Goal: Browse casually: Explore the website without a specific task or goal

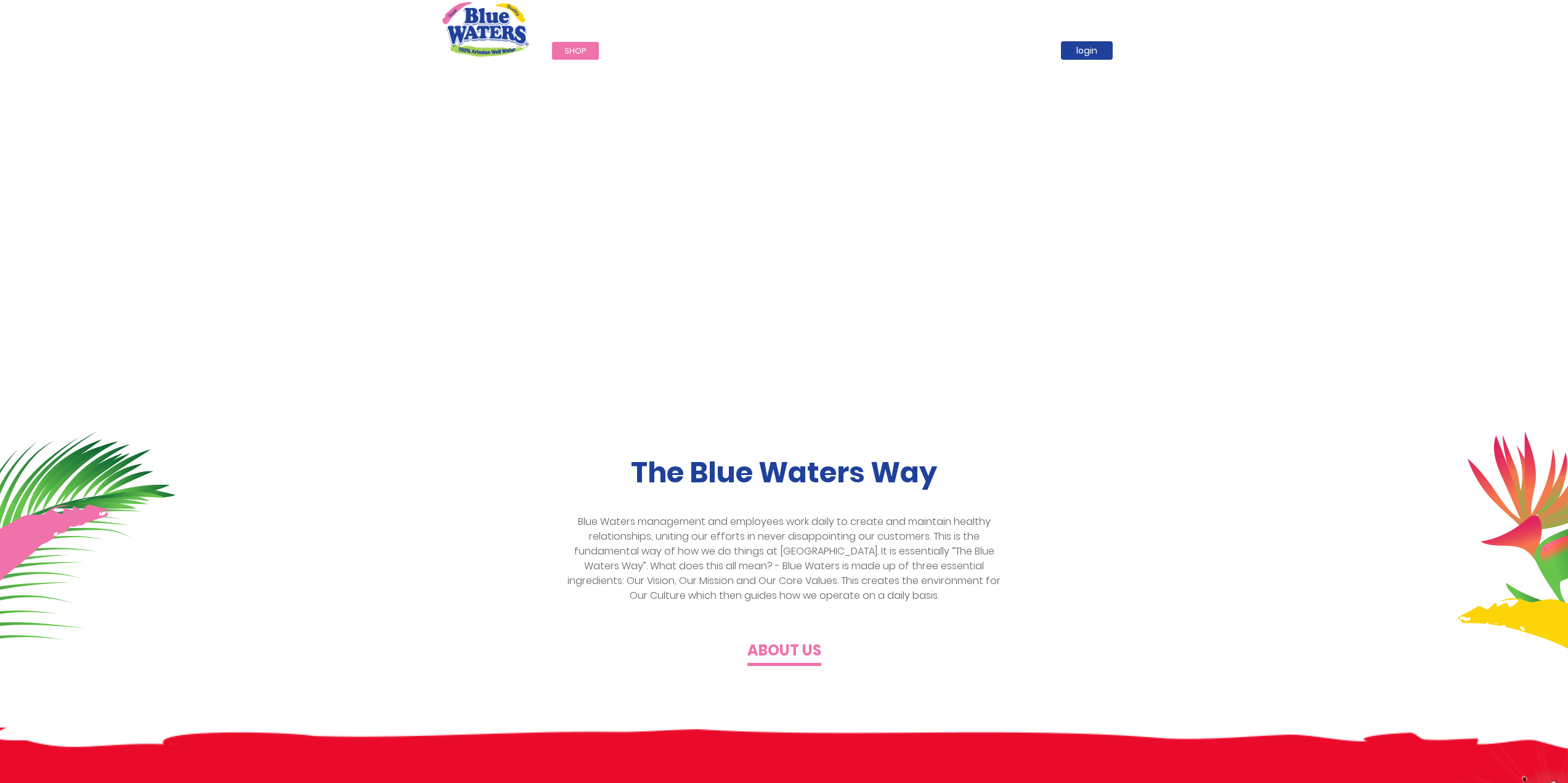
click at [576, 53] on span "Shop" at bounding box center [576, 51] width 22 height 12
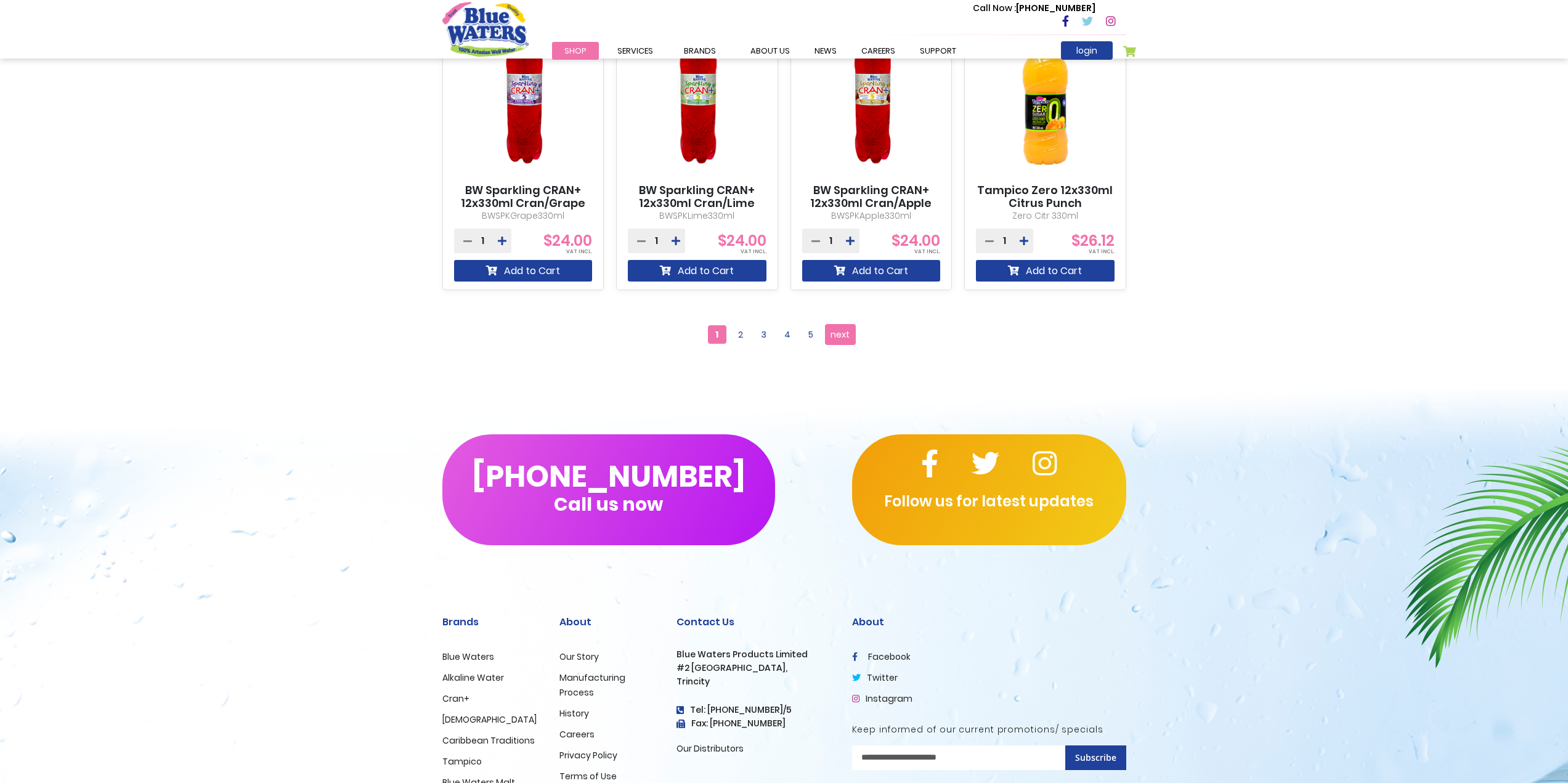
scroll to position [1221, 0]
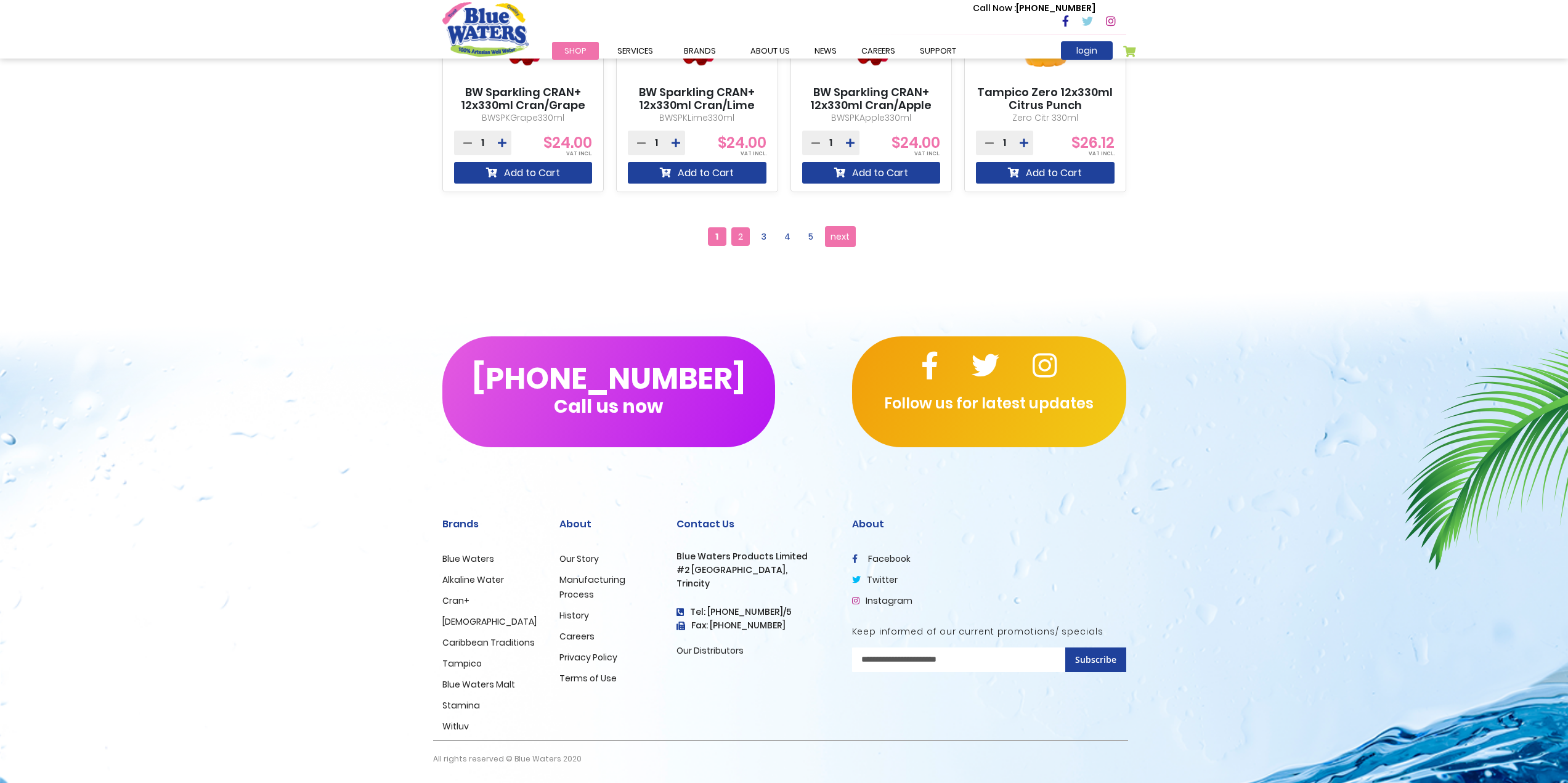
click at [738, 230] on span "2" at bounding box center [740, 236] width 19 height 19
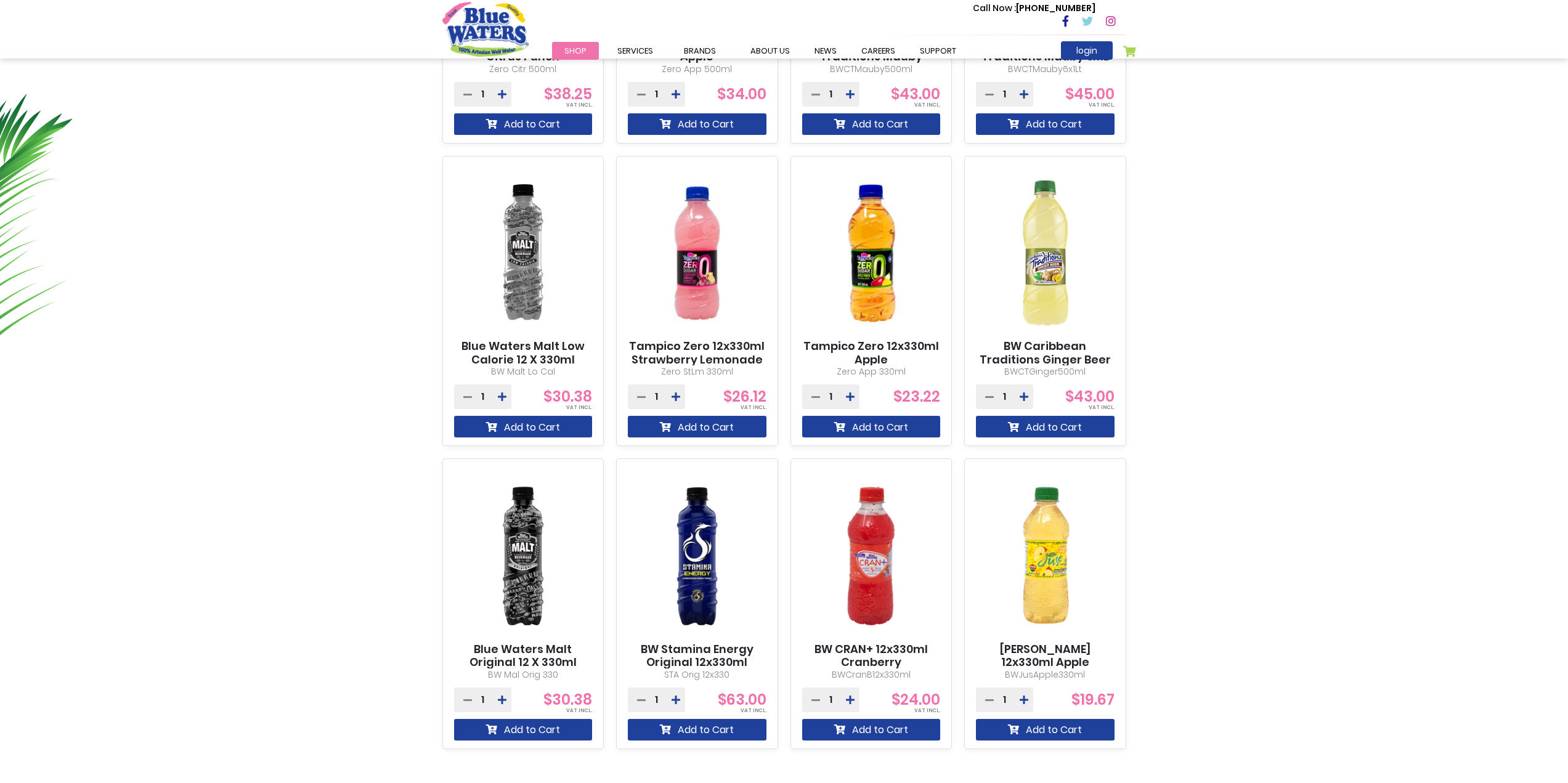
scroll to position [986, 0]
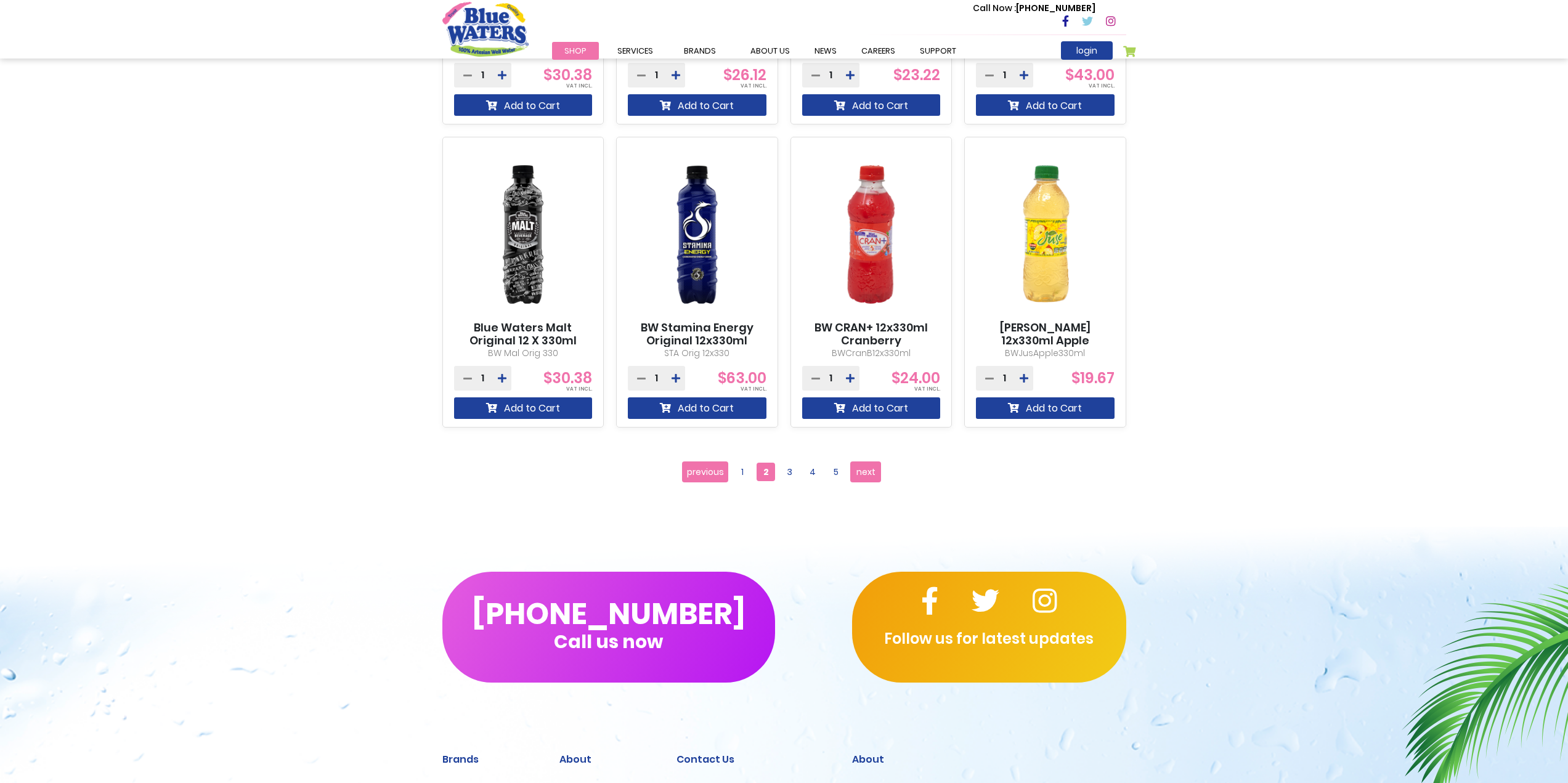
click at [791, 478] on span "3" at bounding box center [789, 472] width 19 height 19
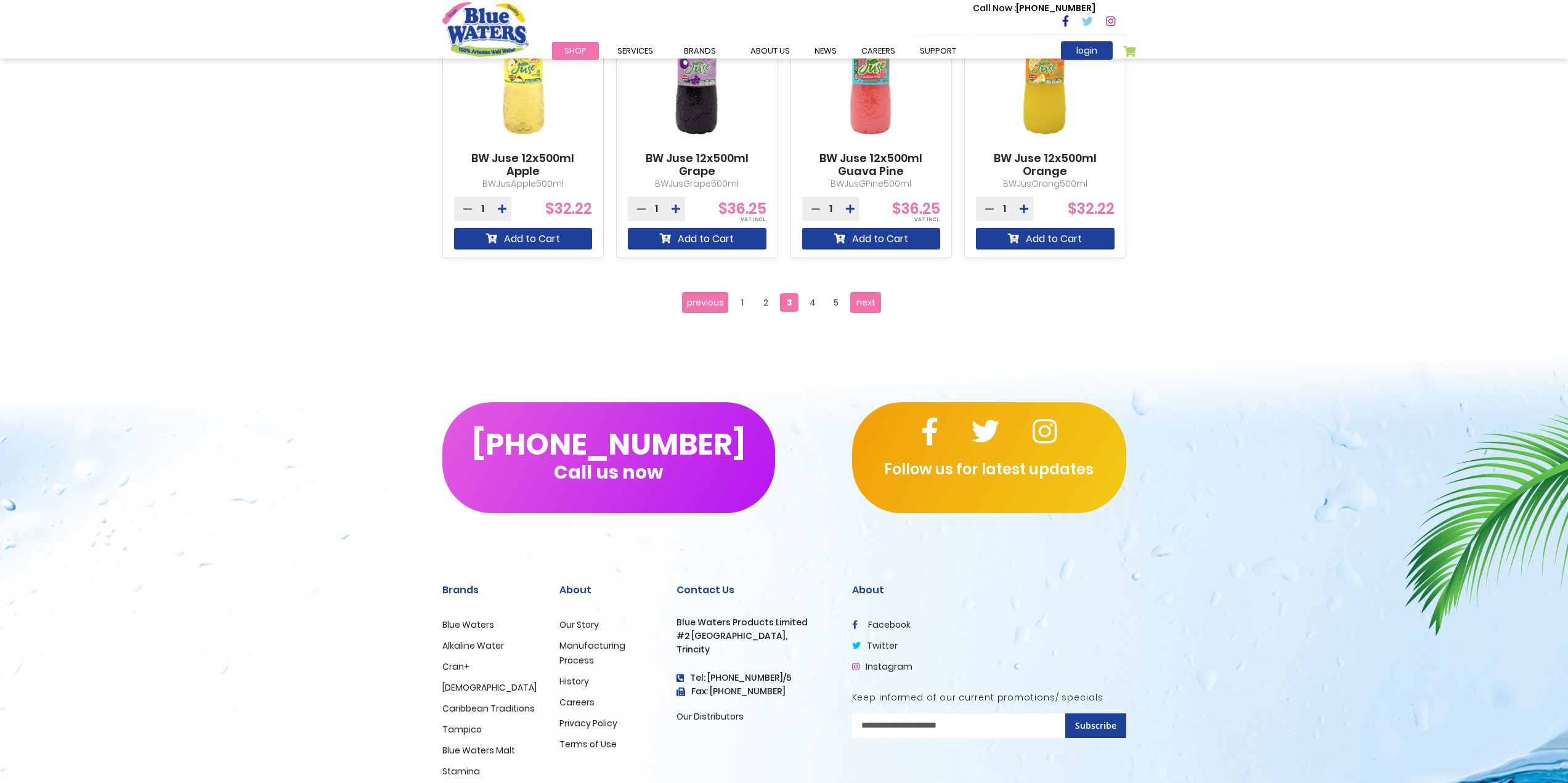
scroll to position [1159, 0]
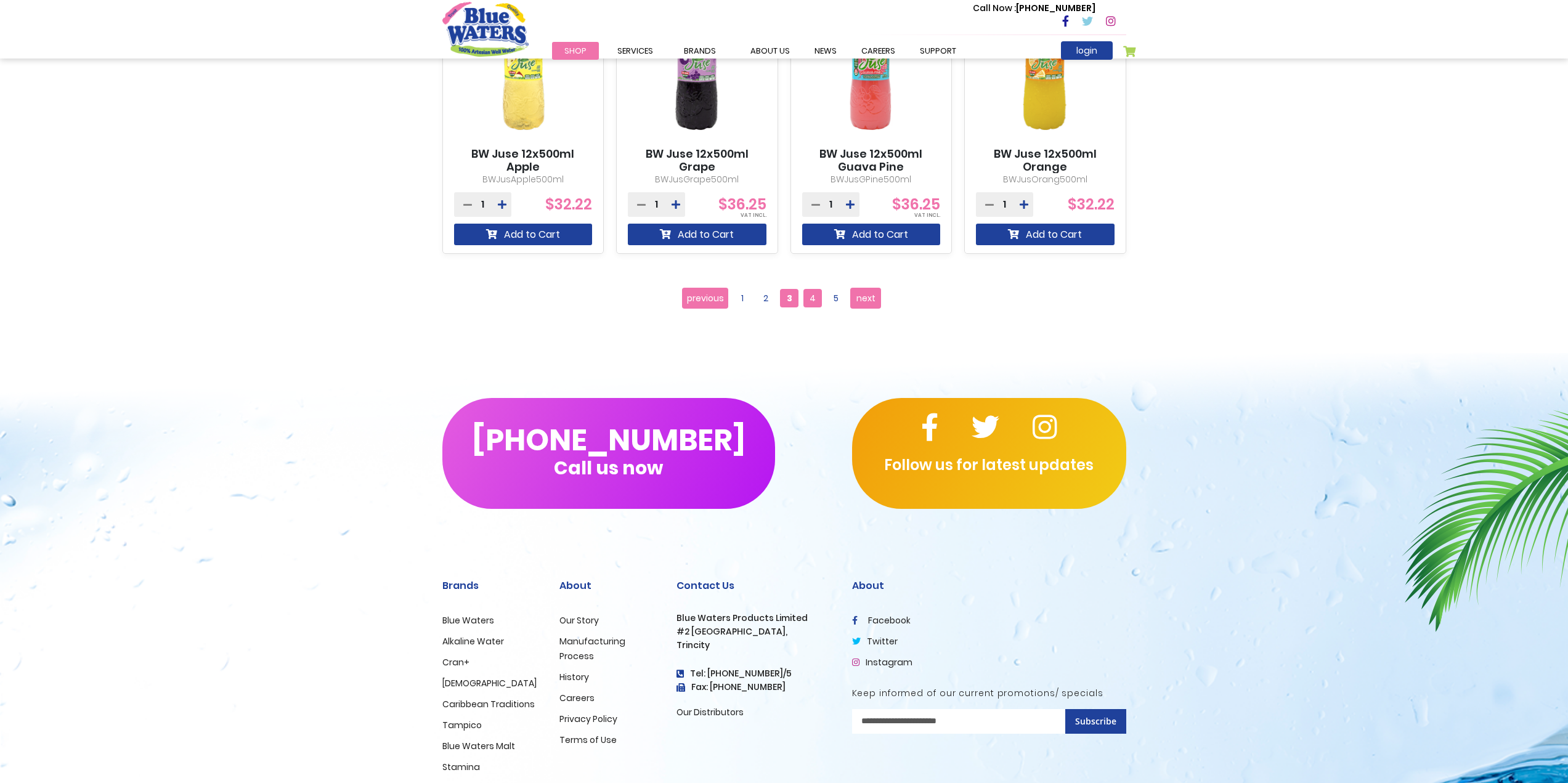
click at [818, 295] on span "4" at bounding box center [812, 298] width 19 height 19
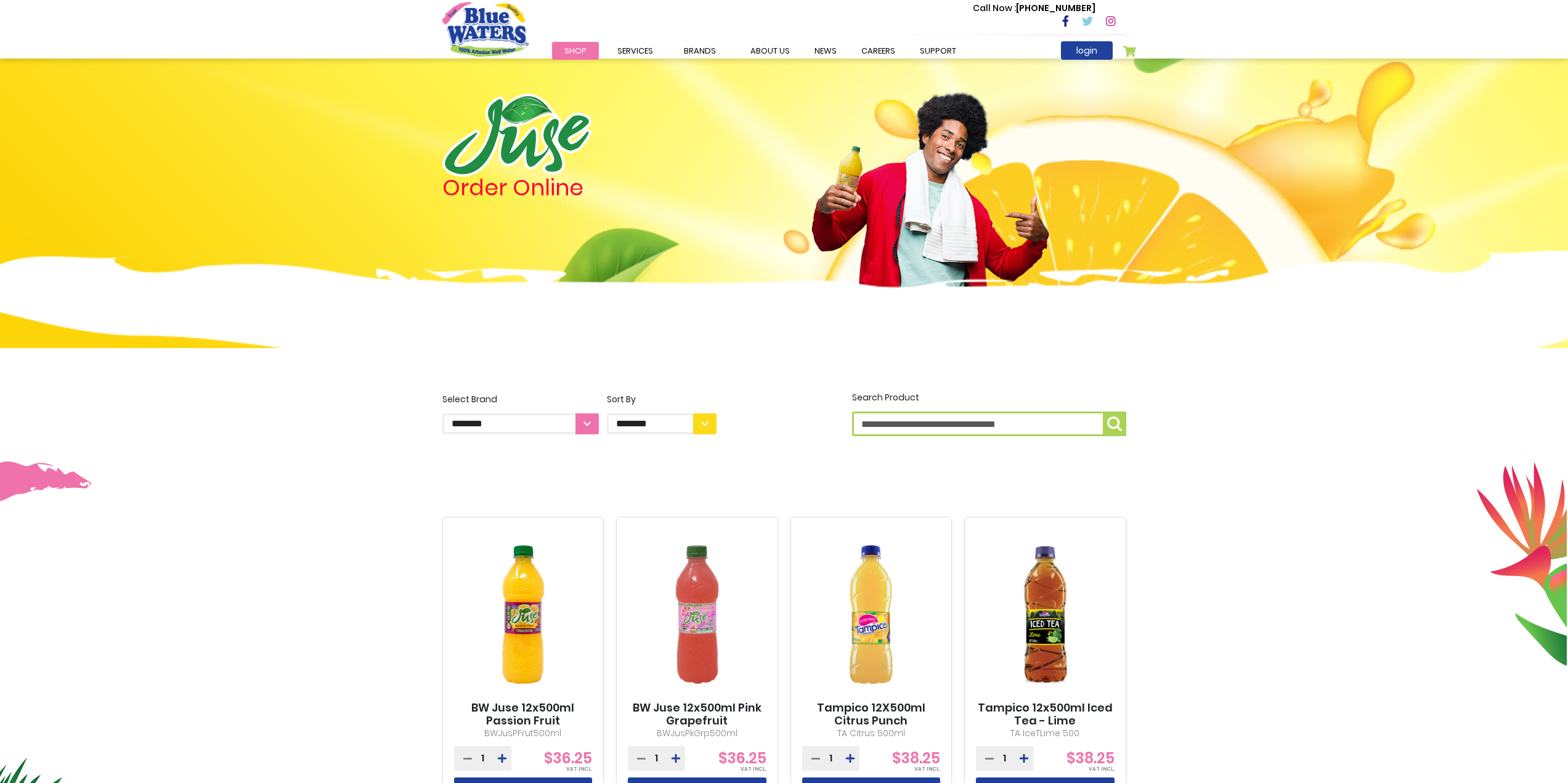
scroll to position [1221, 0]
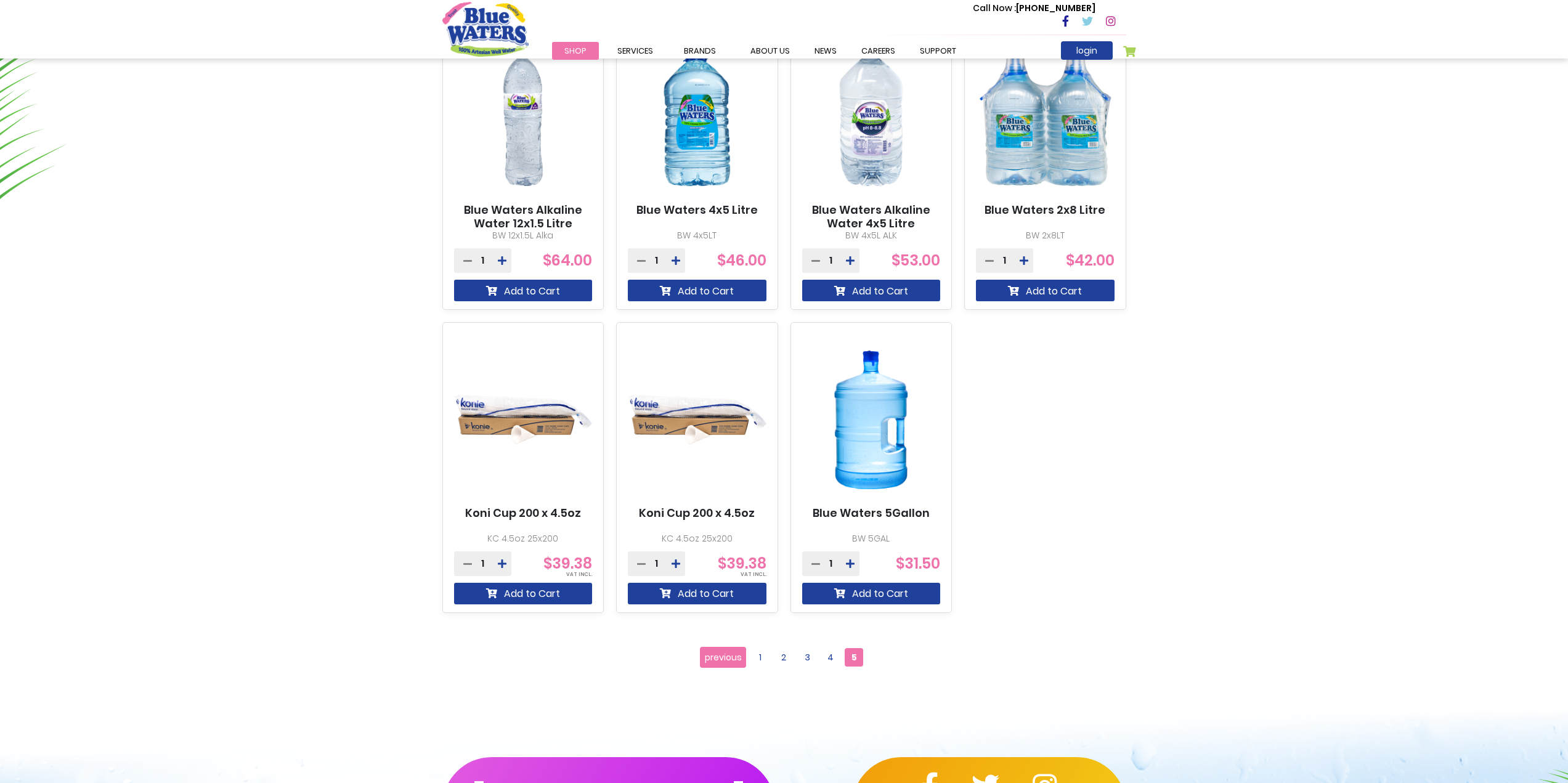
scroll to position [1109, 0]
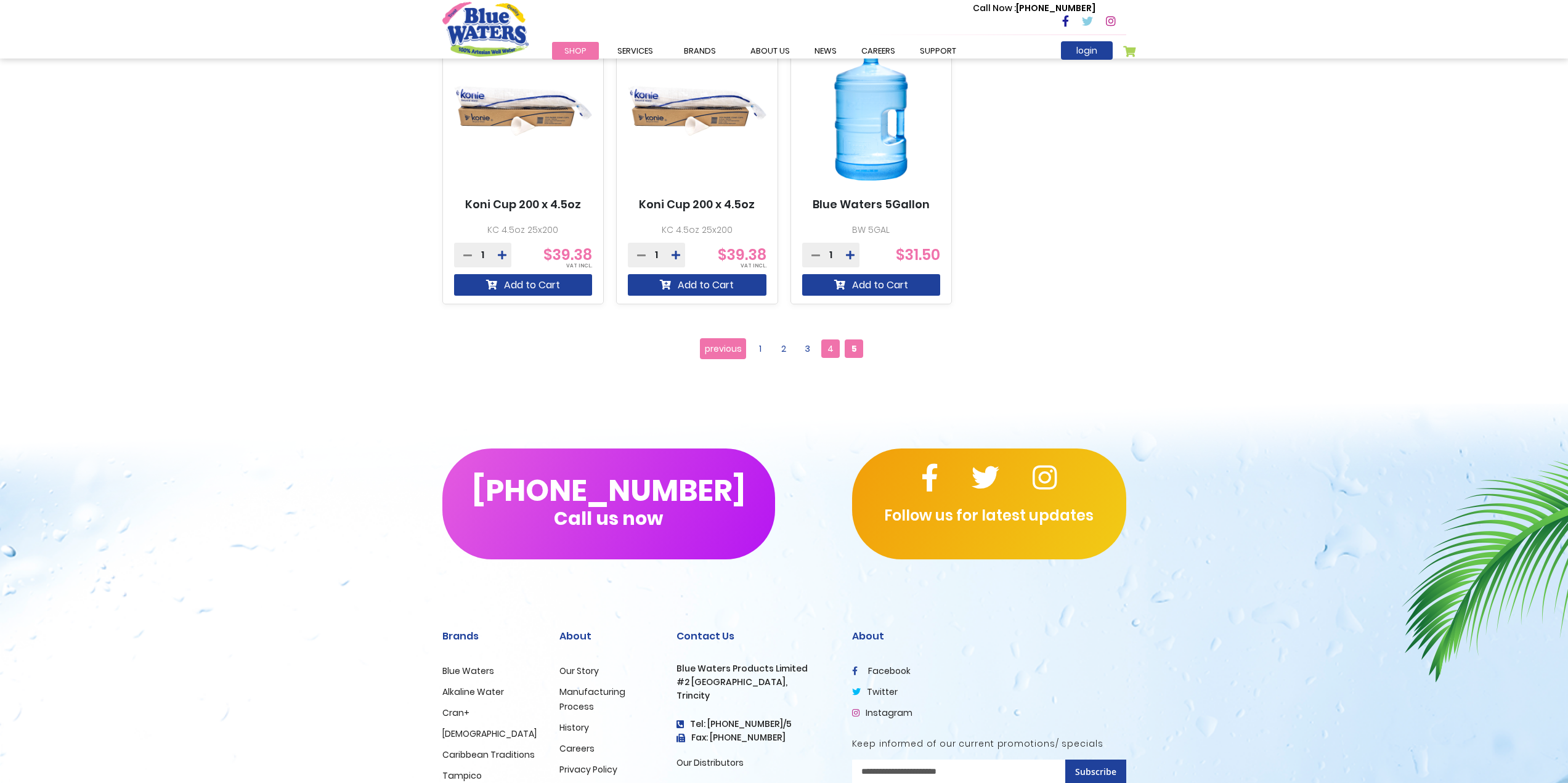
click at [828, 344] on span "4" at bounding box center [830, 348] width 19 height 19
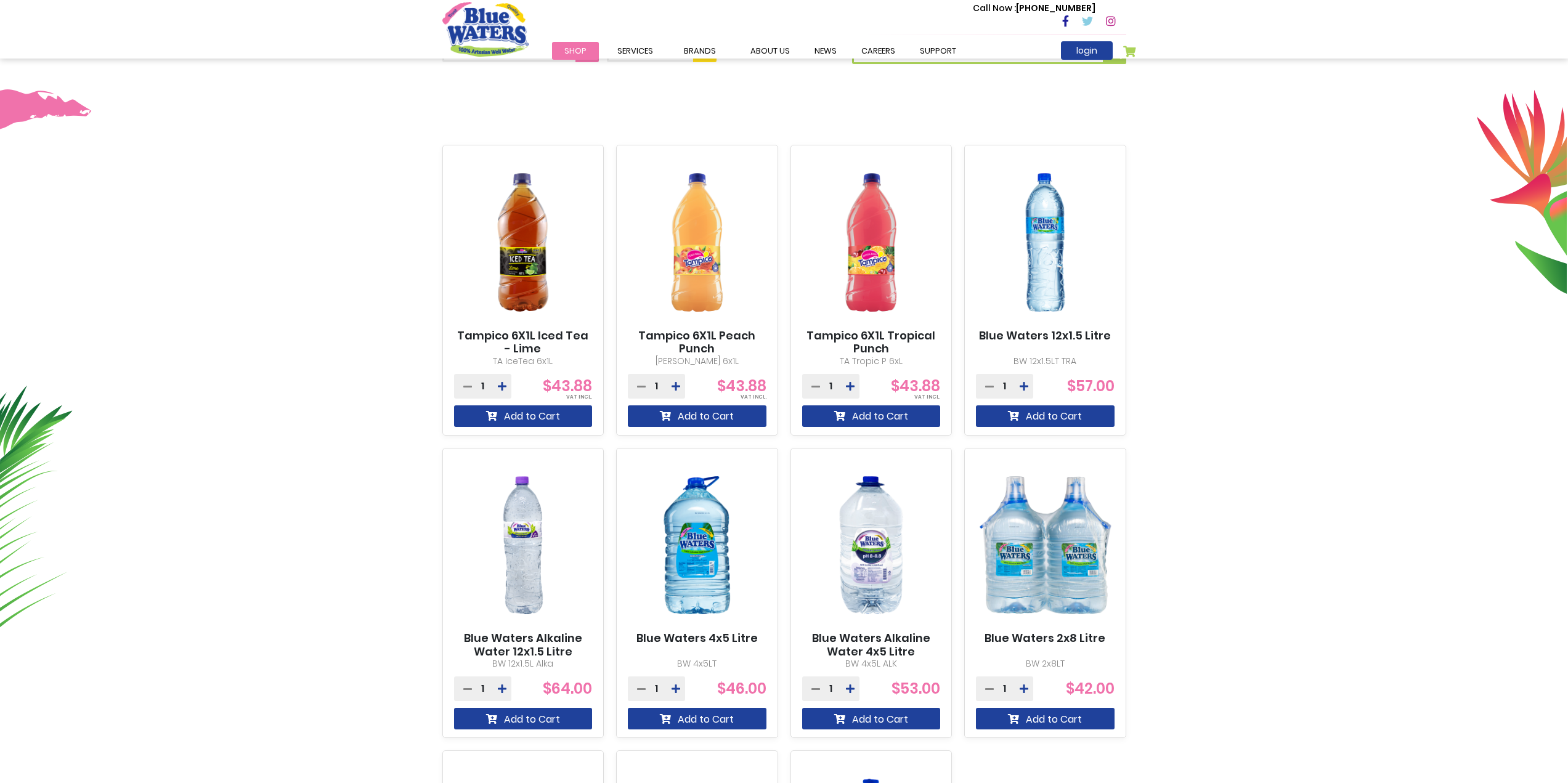
scroll to position [370, 0]
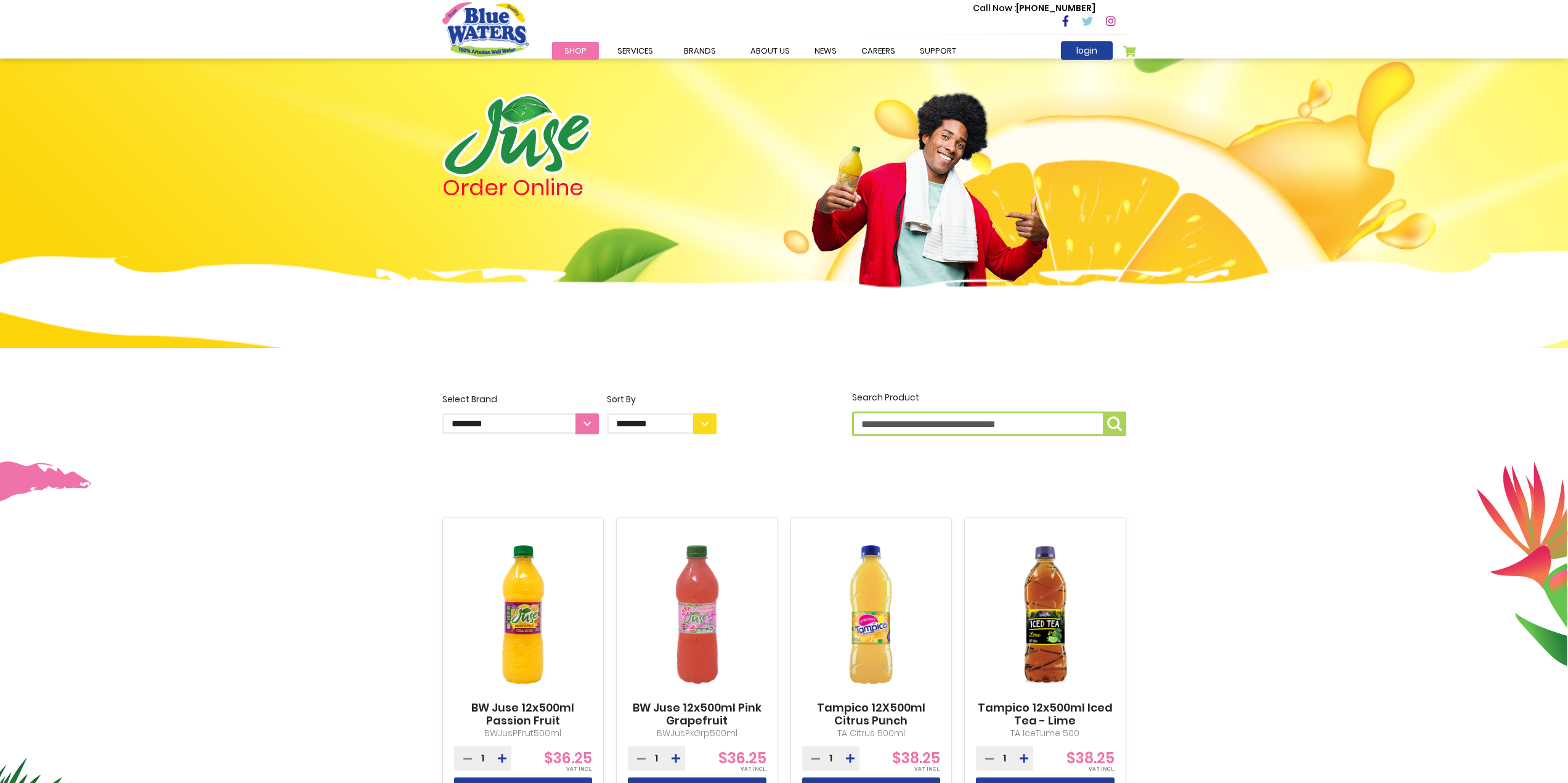
drag, startPoint x: 1283, startPoint y: 510, endPoint x: 1291, endPoint y: 505, distance: 9.4
click at [1348, 9] on header "Toggle Nav Call Now : (868) 640-8824 Menu Shop Services Filtration Commercial R…" at bounding box center [784, 29] width 1568 height 59
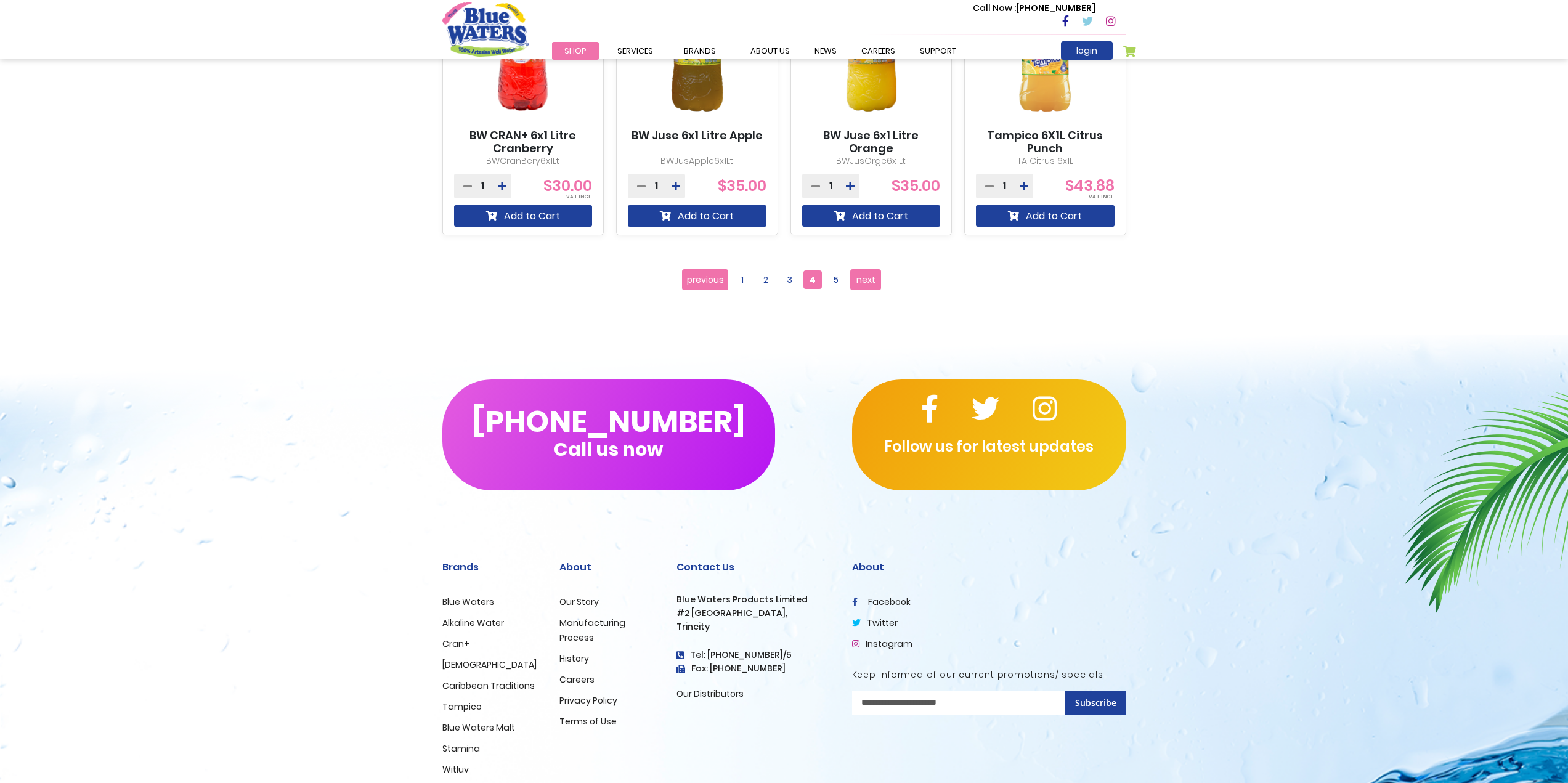
scroll to position [1221, 0]
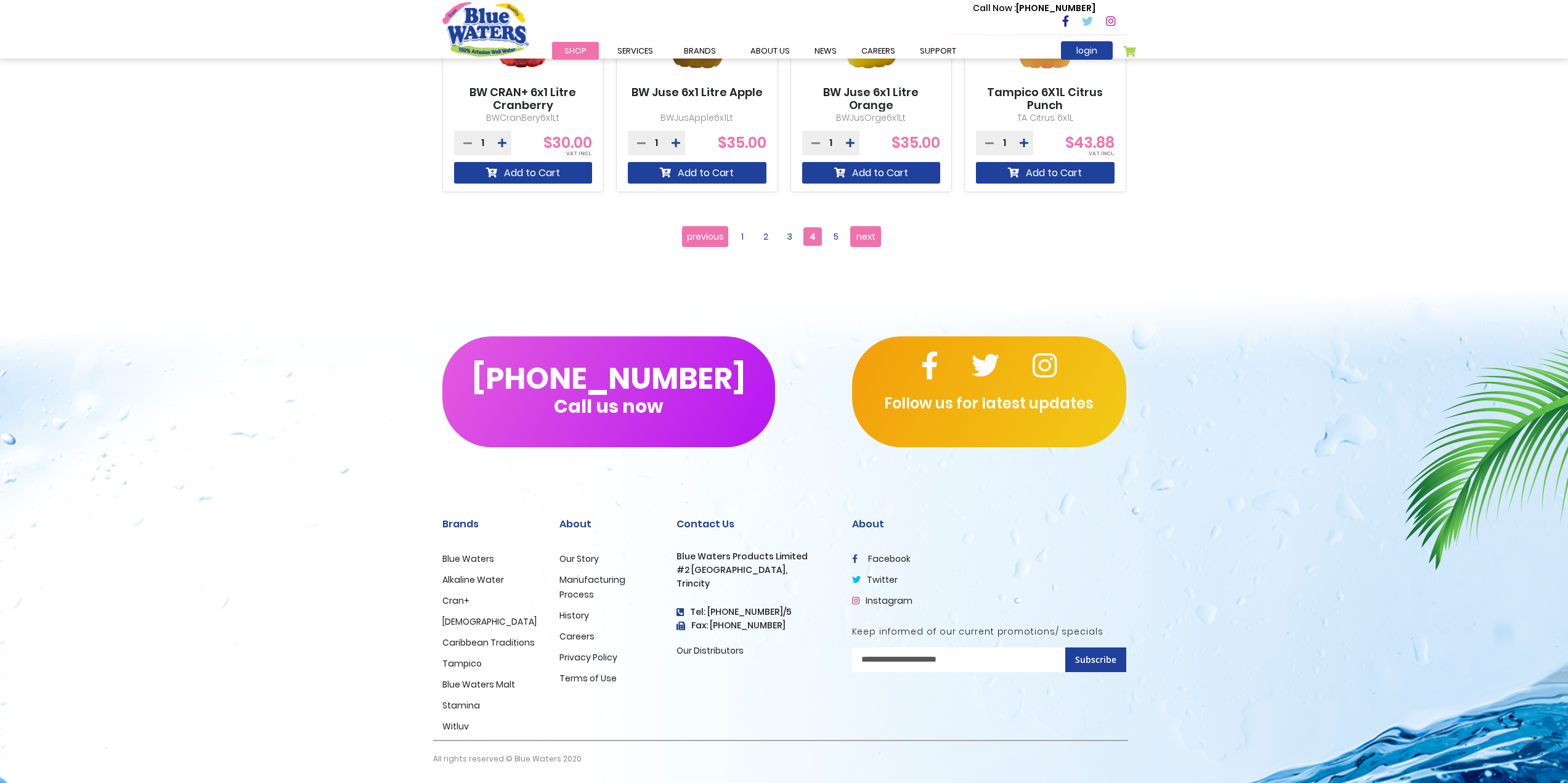
click at [809, 352] on div "(868) 640-8824 Call us now Follow us for latest updates" at bounding box center [785, 392] width 702 height 111
click at [807, 391] on div "(868) 640-8824 Call us now Follow us for latest updates" at bounding box center [785, 392] width 702 height 111
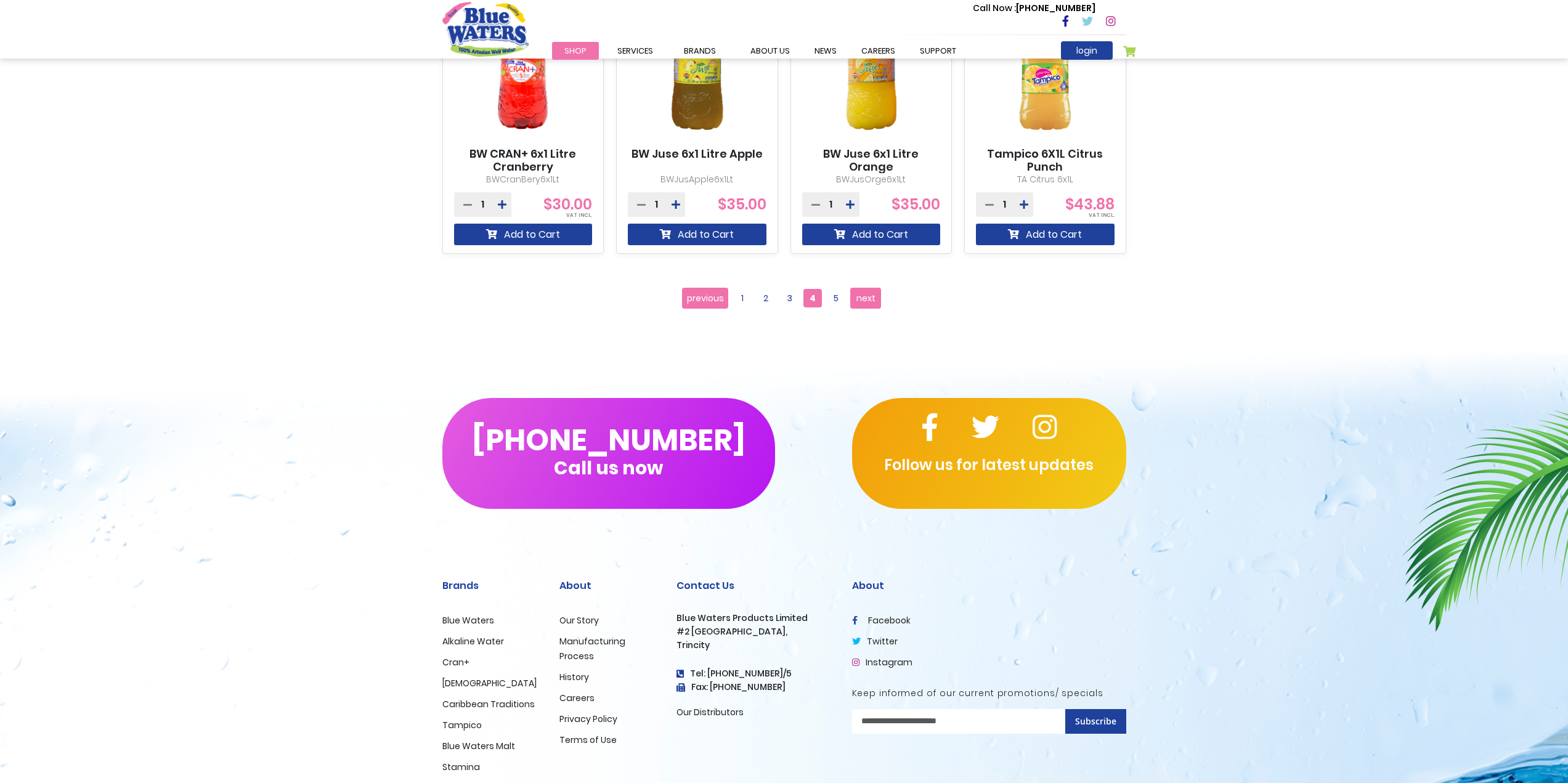
click at [814, 441] on div "(868) 640-8824 Call us now Follow us for latest updates" at bounding box center [785, 453] width 702 height 111
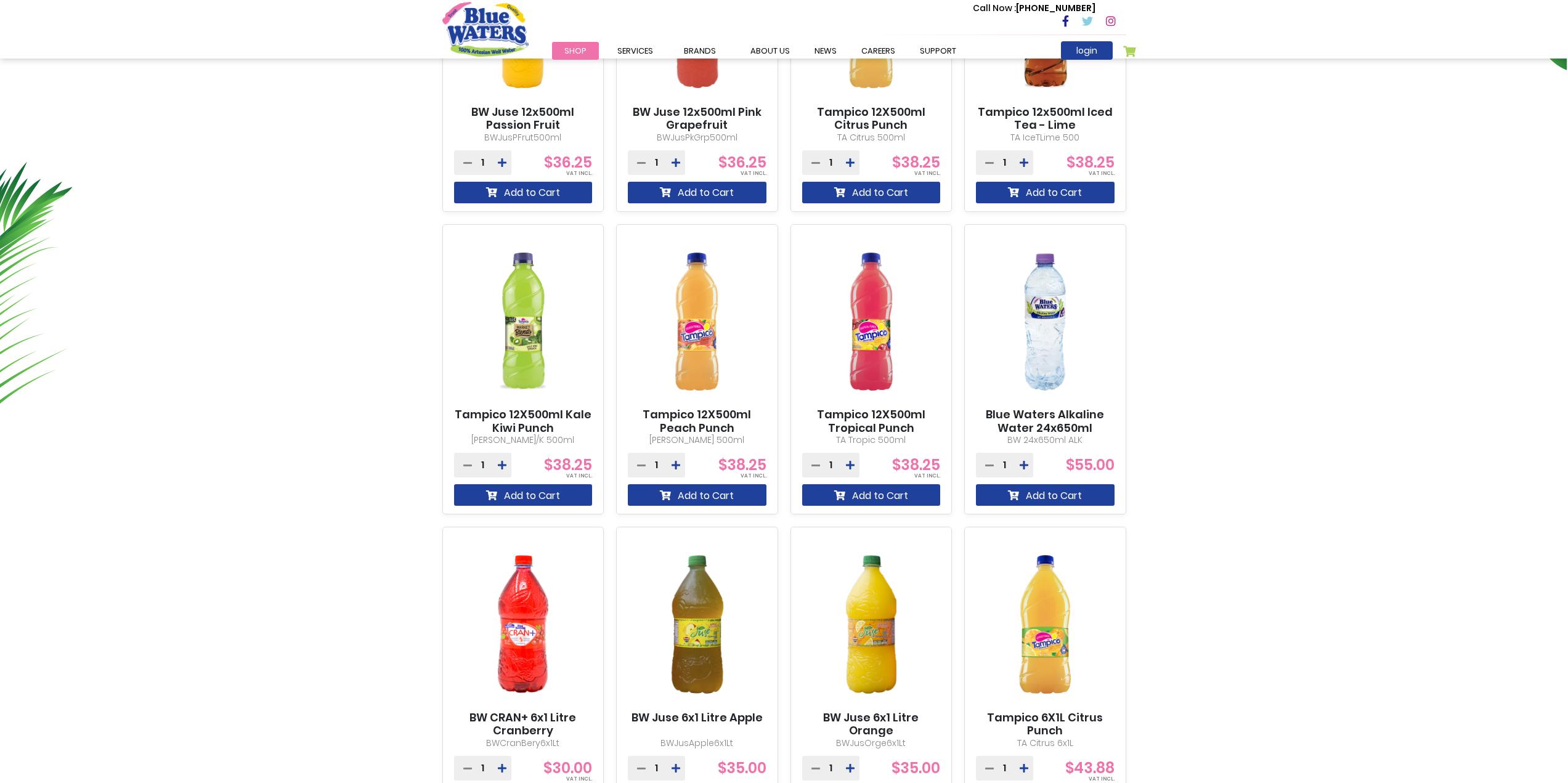
scroll to position [543, 0]
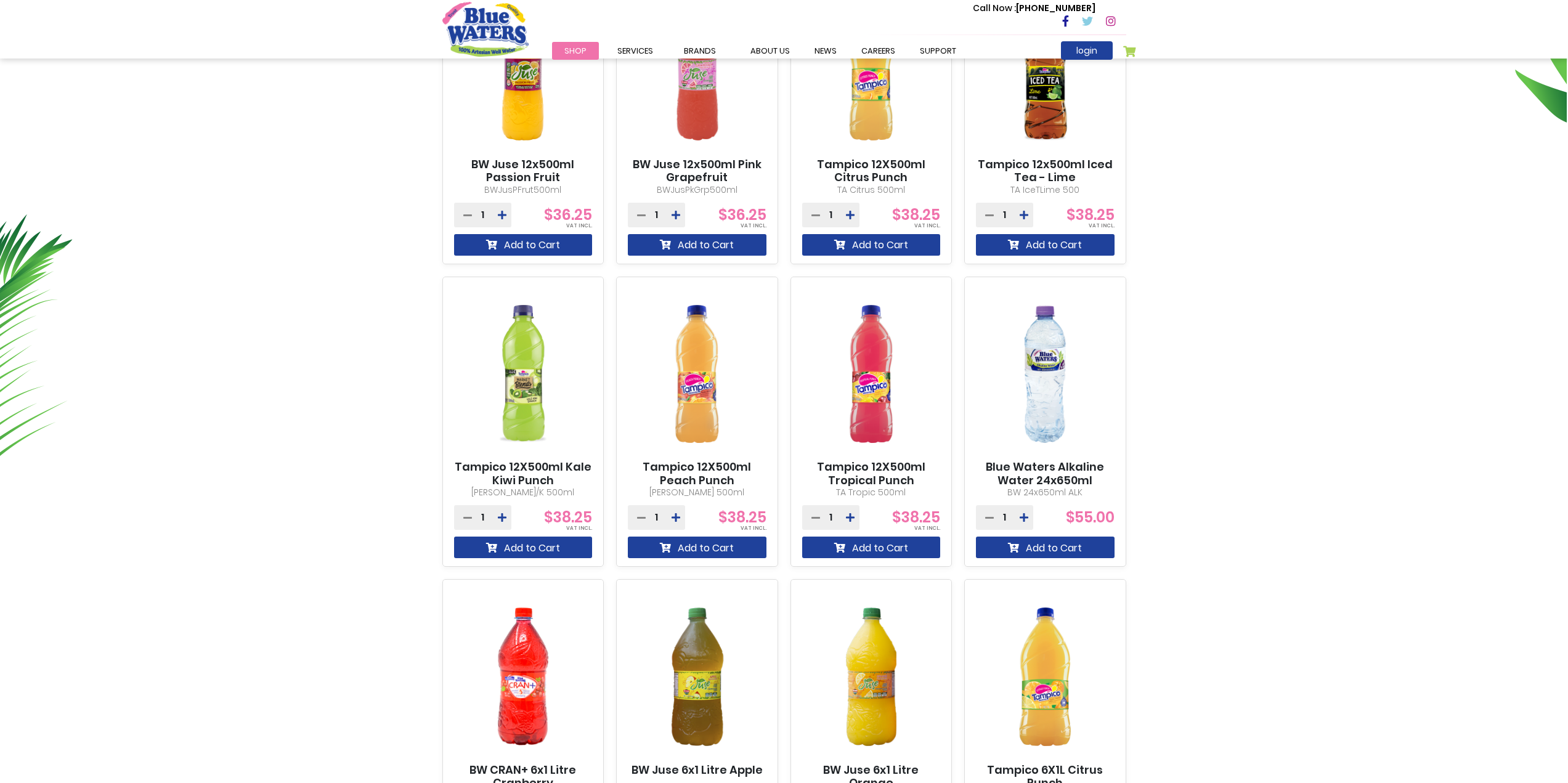
click at [780, 573] on div "BW Juse 12x500ml Passion Fruit BWJusPFrut500ml 1 $36.25" at bounding box center [784, 422] width 684 height 896
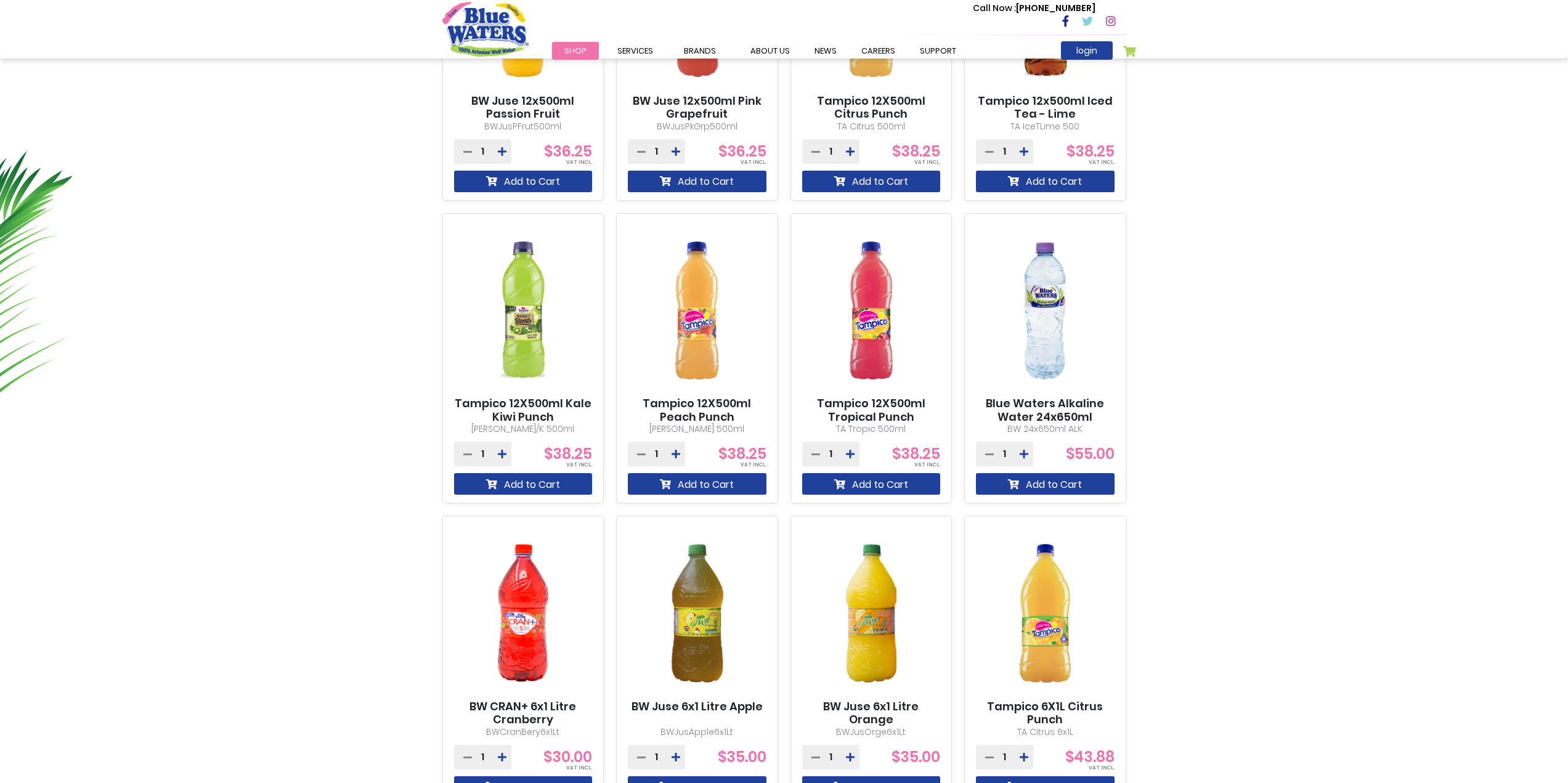
scroll to position [678, 0]
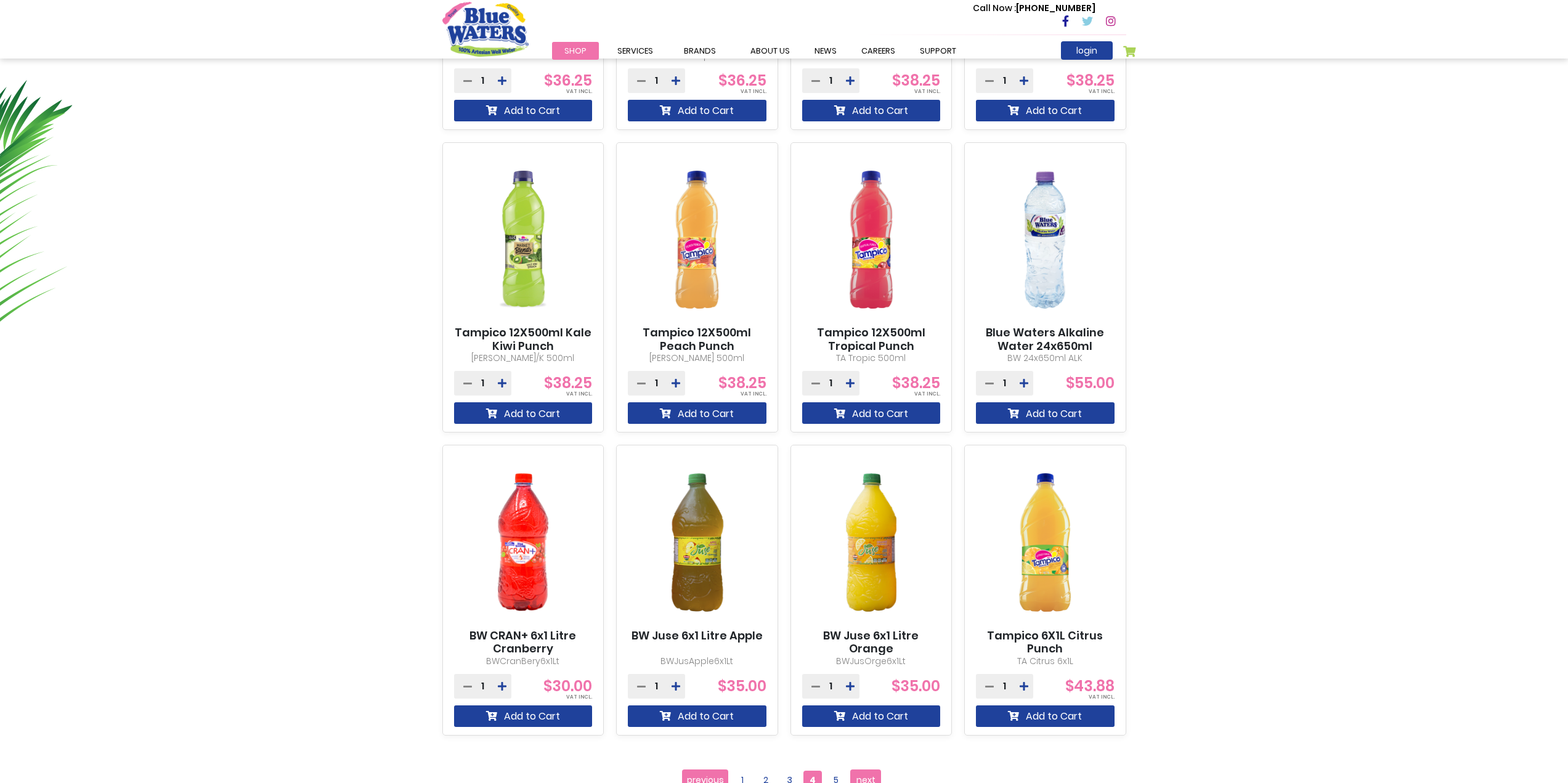
click at [781, 437] on div "BW Juse 12x500ml Passion Fruit BWJusPFrut500ml 1 $36.25" at bounding box center [784, 287] width 684 height 896
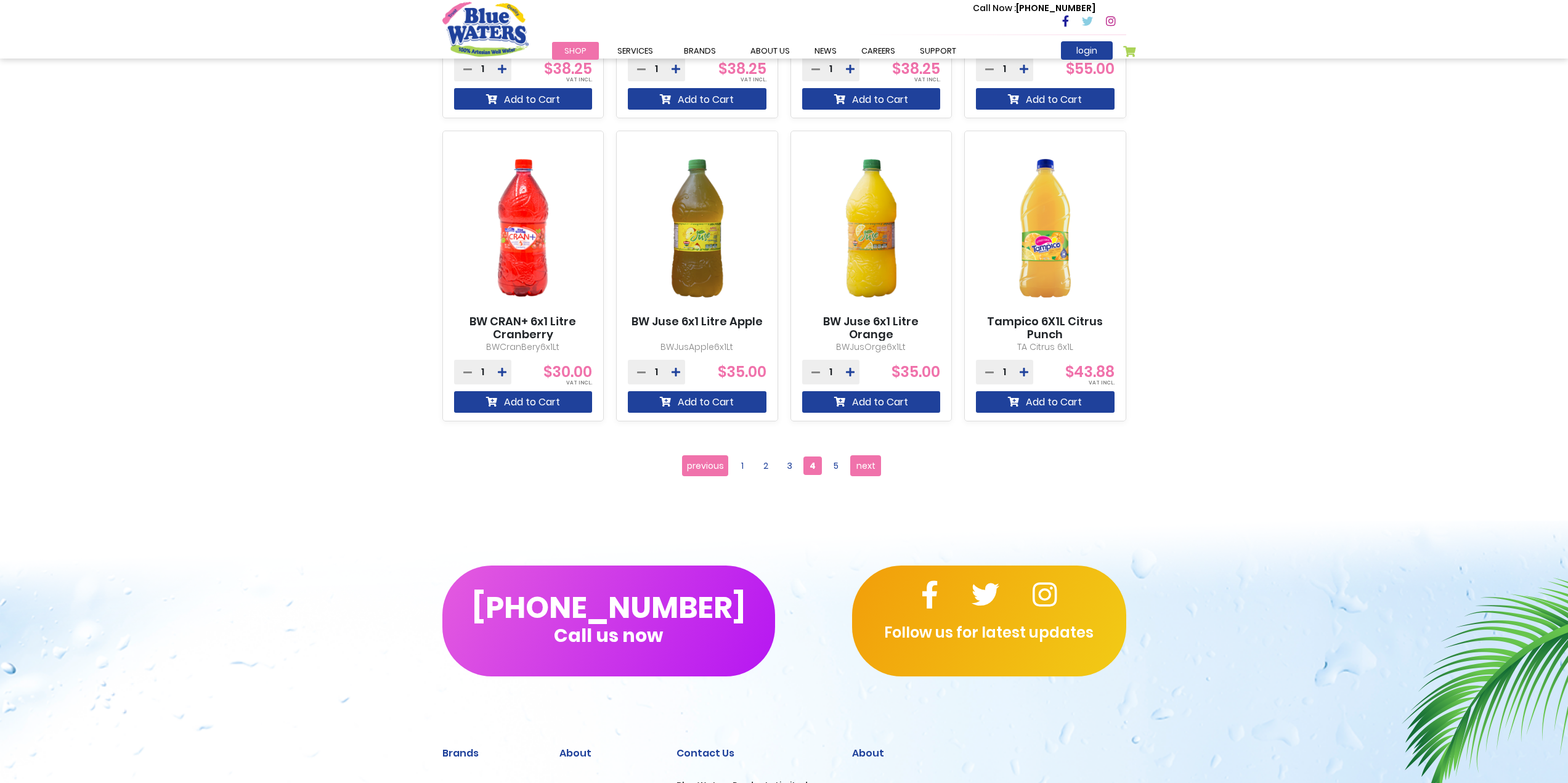
scroll to position [1047, 0]
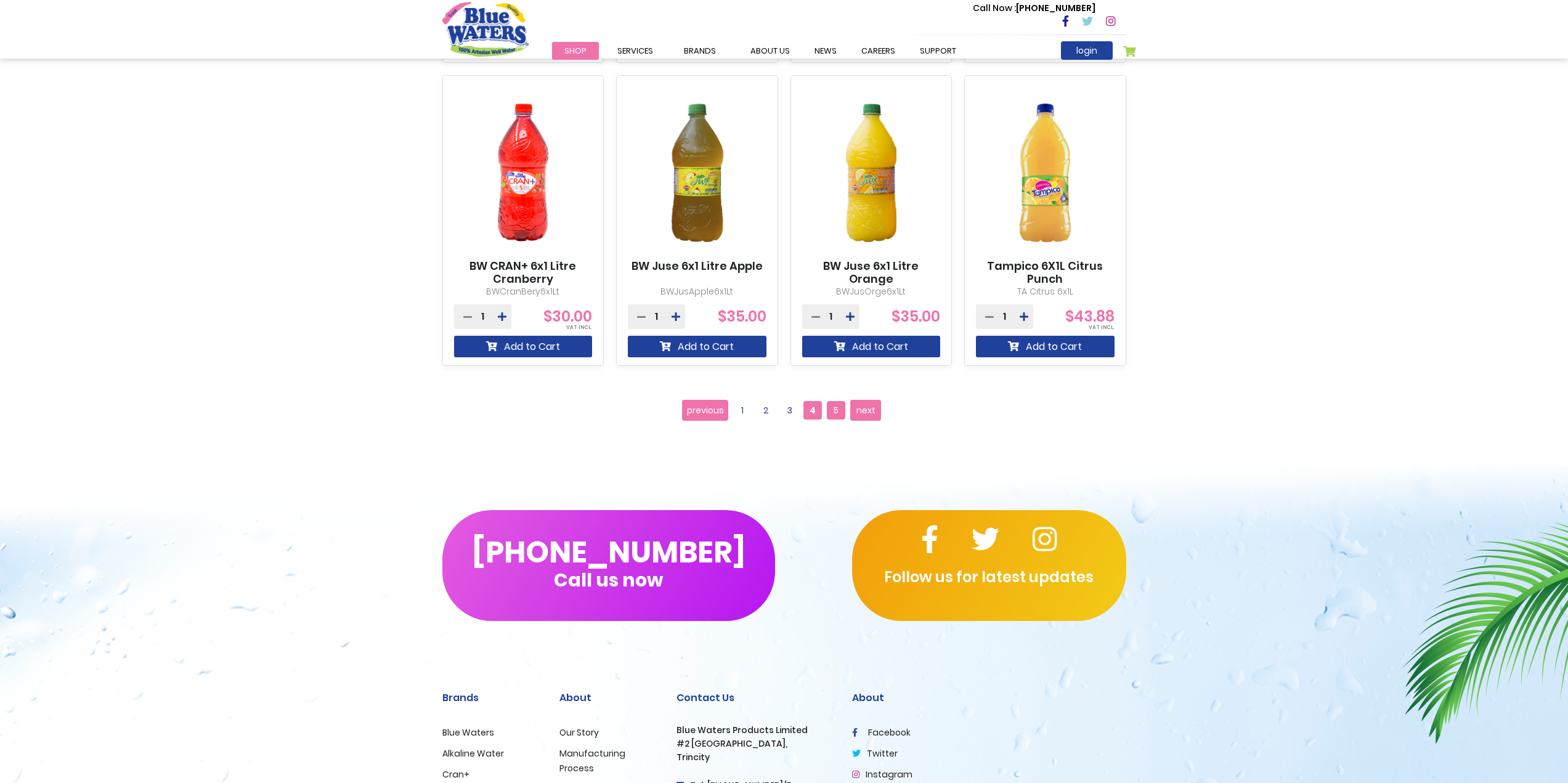
click at [837, 416] on span "5" at bounding box center [836, 410] width 19 height 19
click at [832, 413] on span "5" at bounding box center [836, 410] width 19 height 19
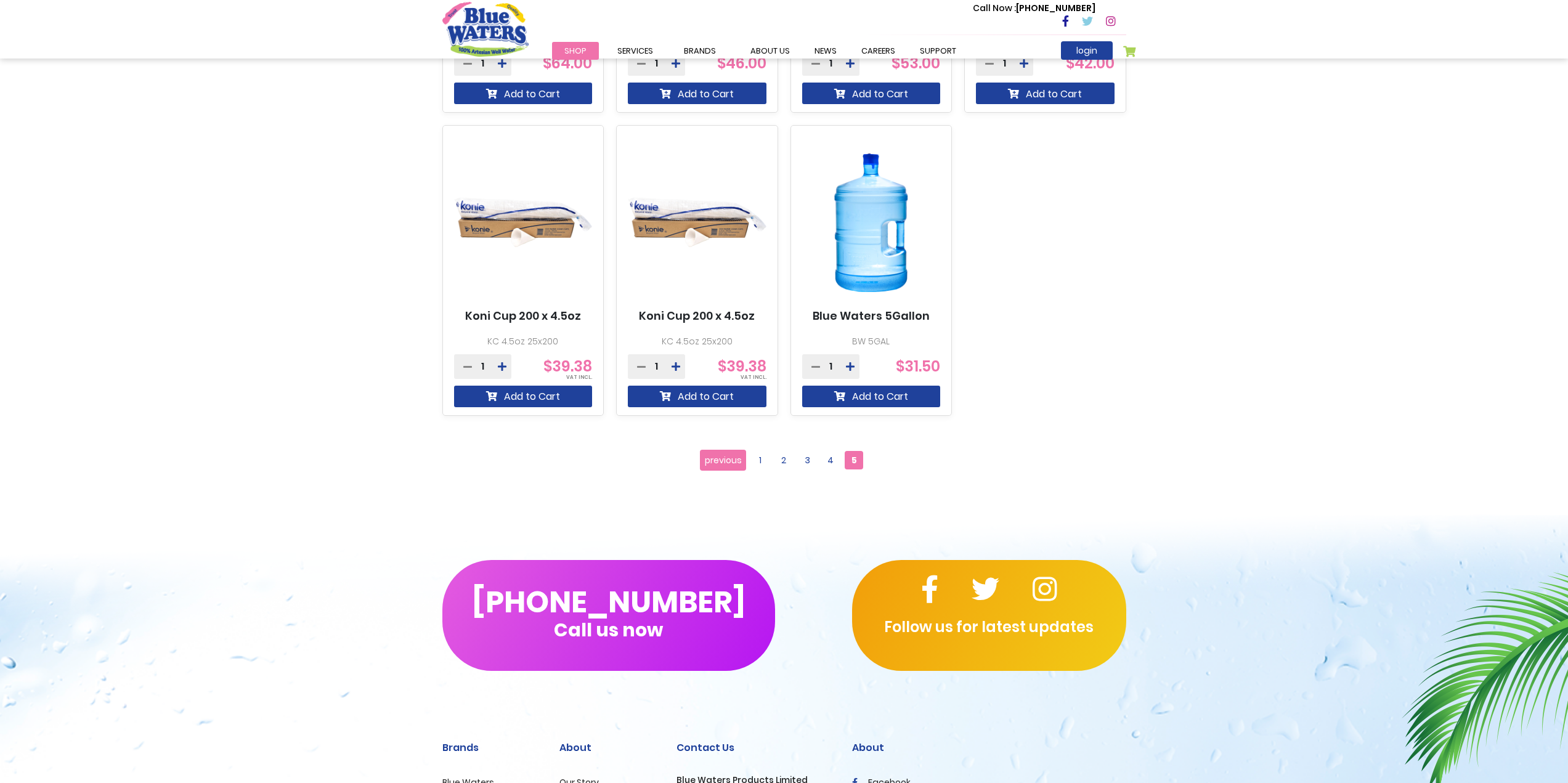
scroll to position [1047, 0]
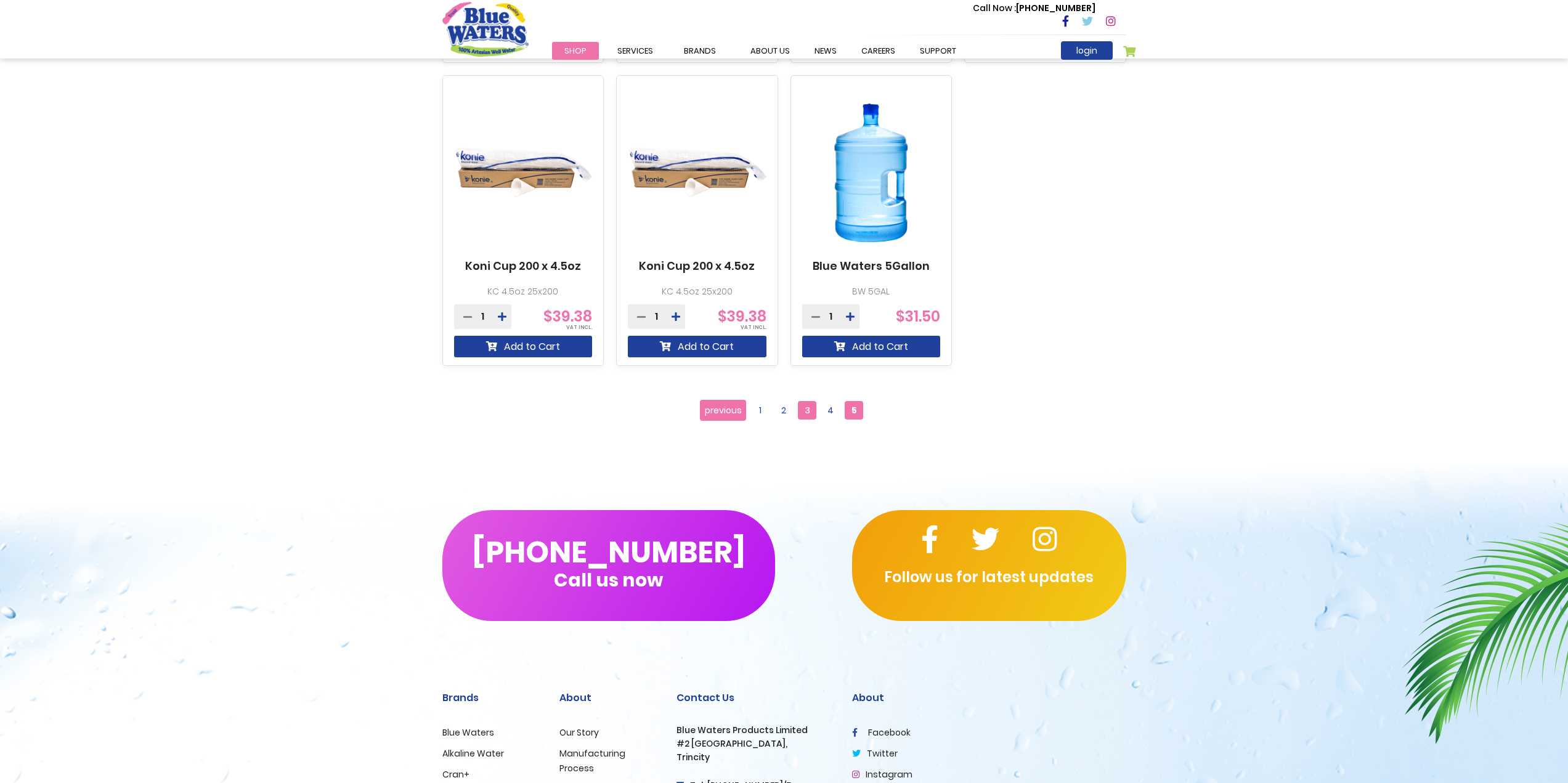
click at [808, 409] on span "3" at bounding box center [807, 410] width 19 height 19
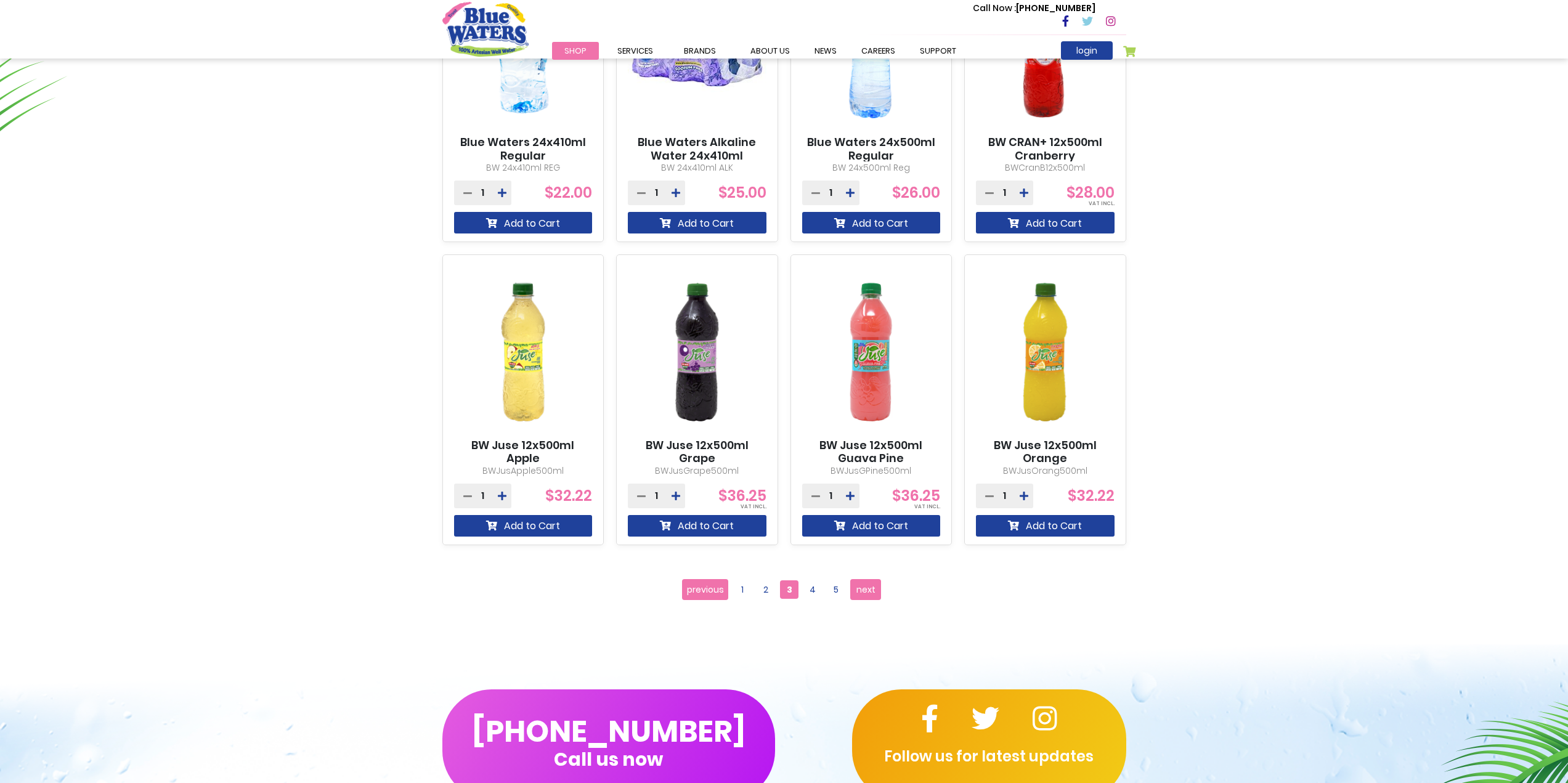
scroll to position [924, 0]
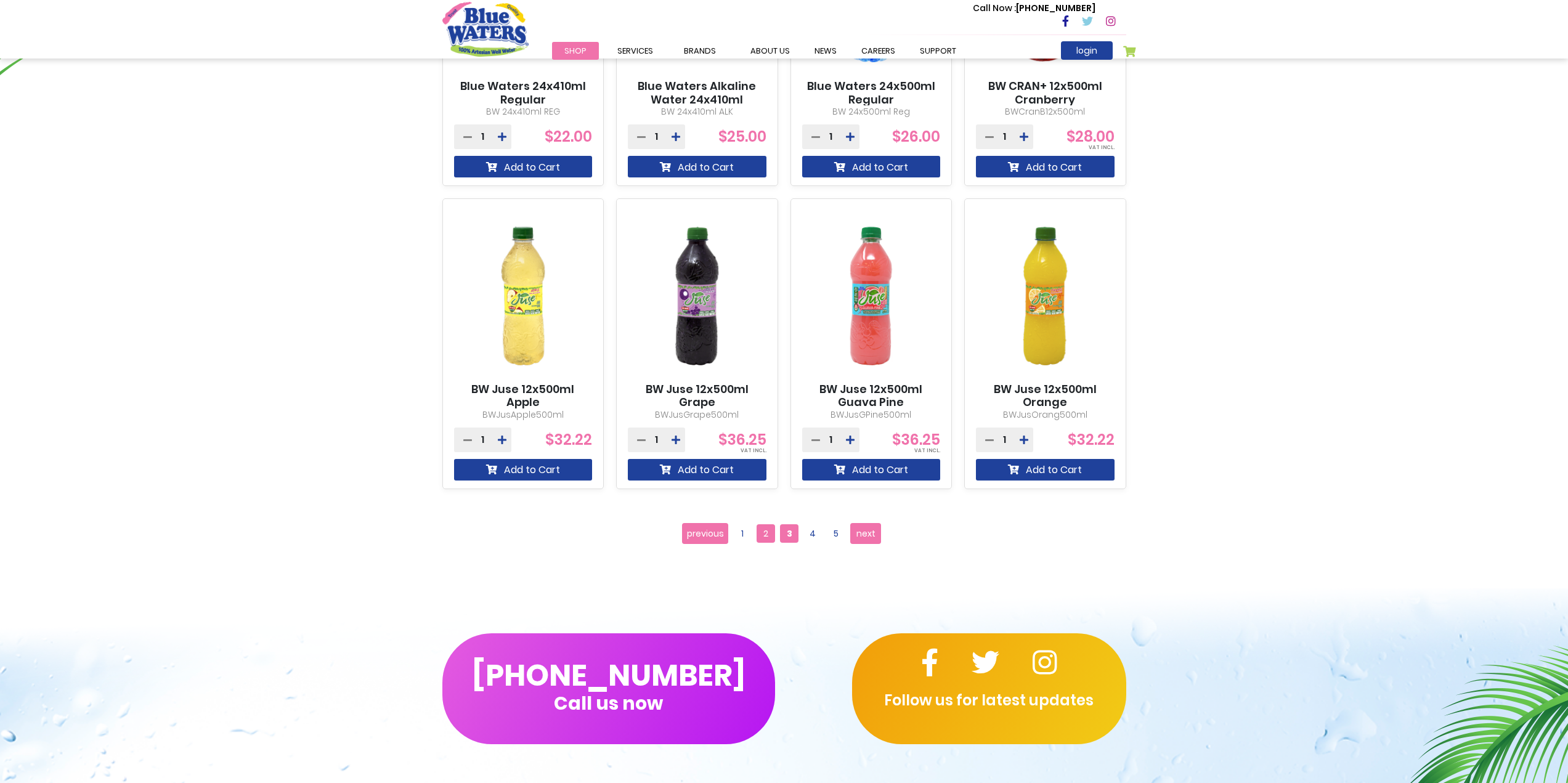
click at [768, 541] on span "2" at bounding box center [765, 533] width 19 height 19
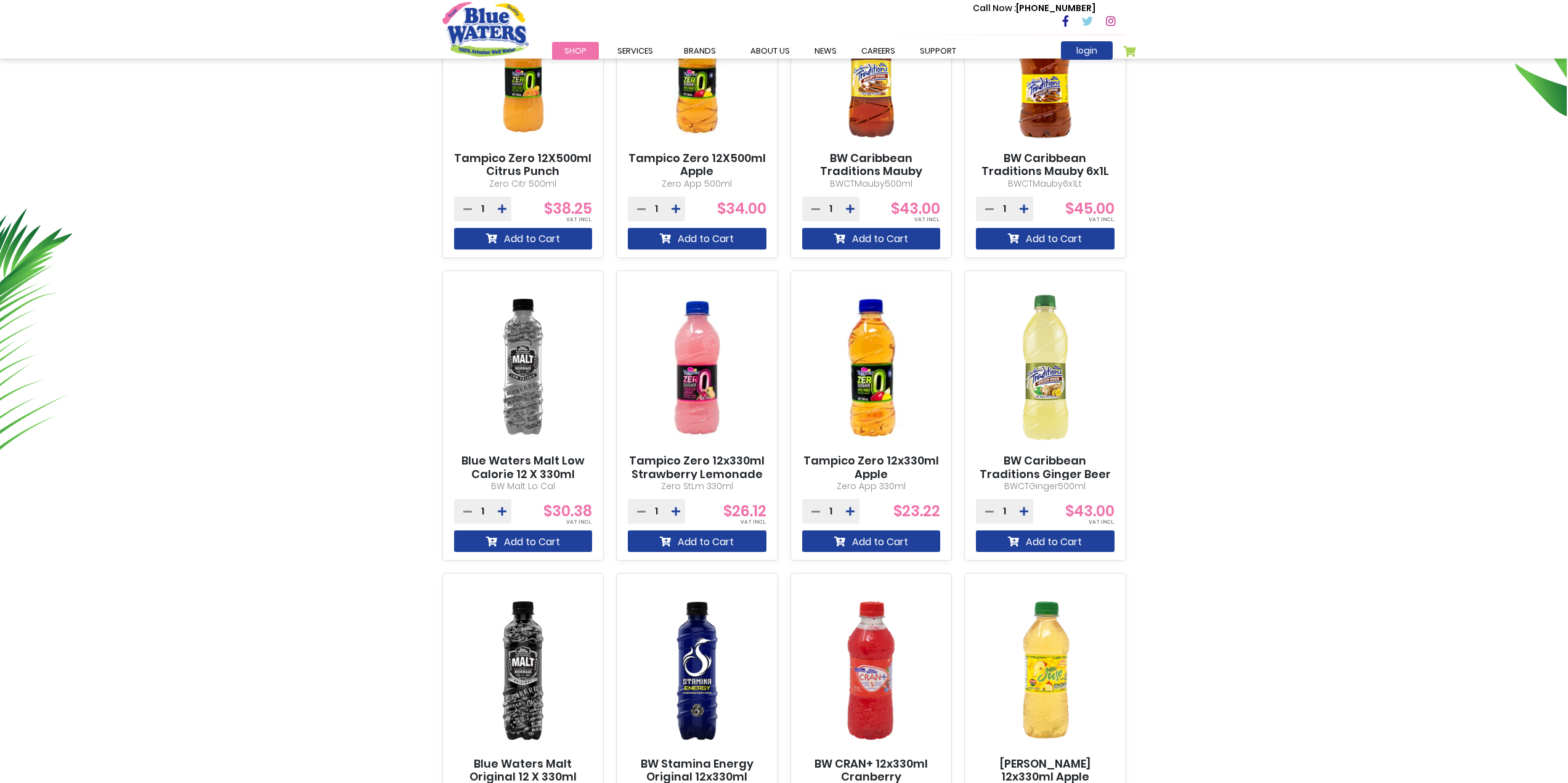
scroll to position [554, 0]
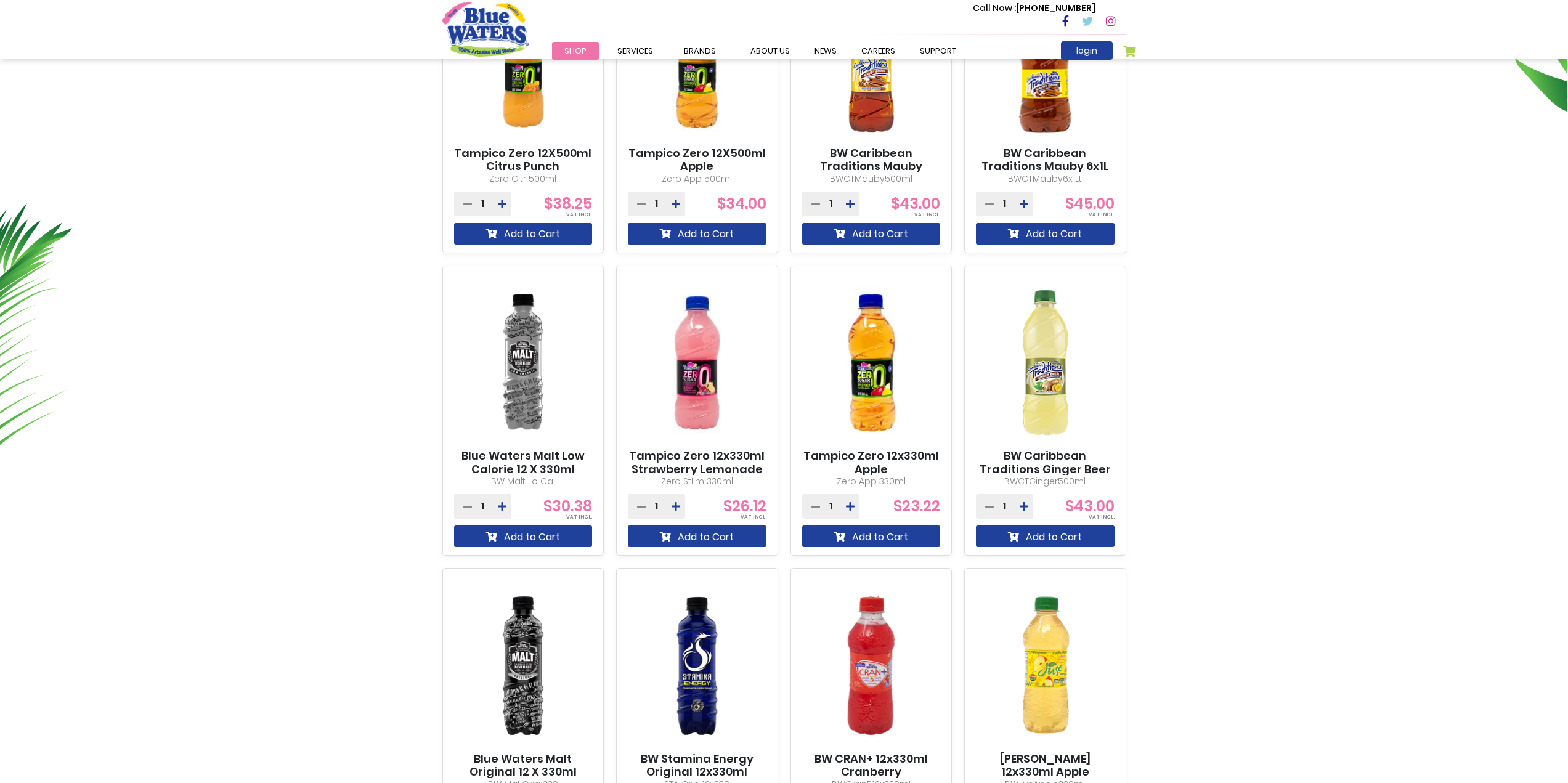
click at [785, 561] on div "Tampico Zero 12X500ml Citrus Punch Zero Citr 500ml 1 $38.25 Add to Cart" at bounding box center [784, 410] width 684 height 896
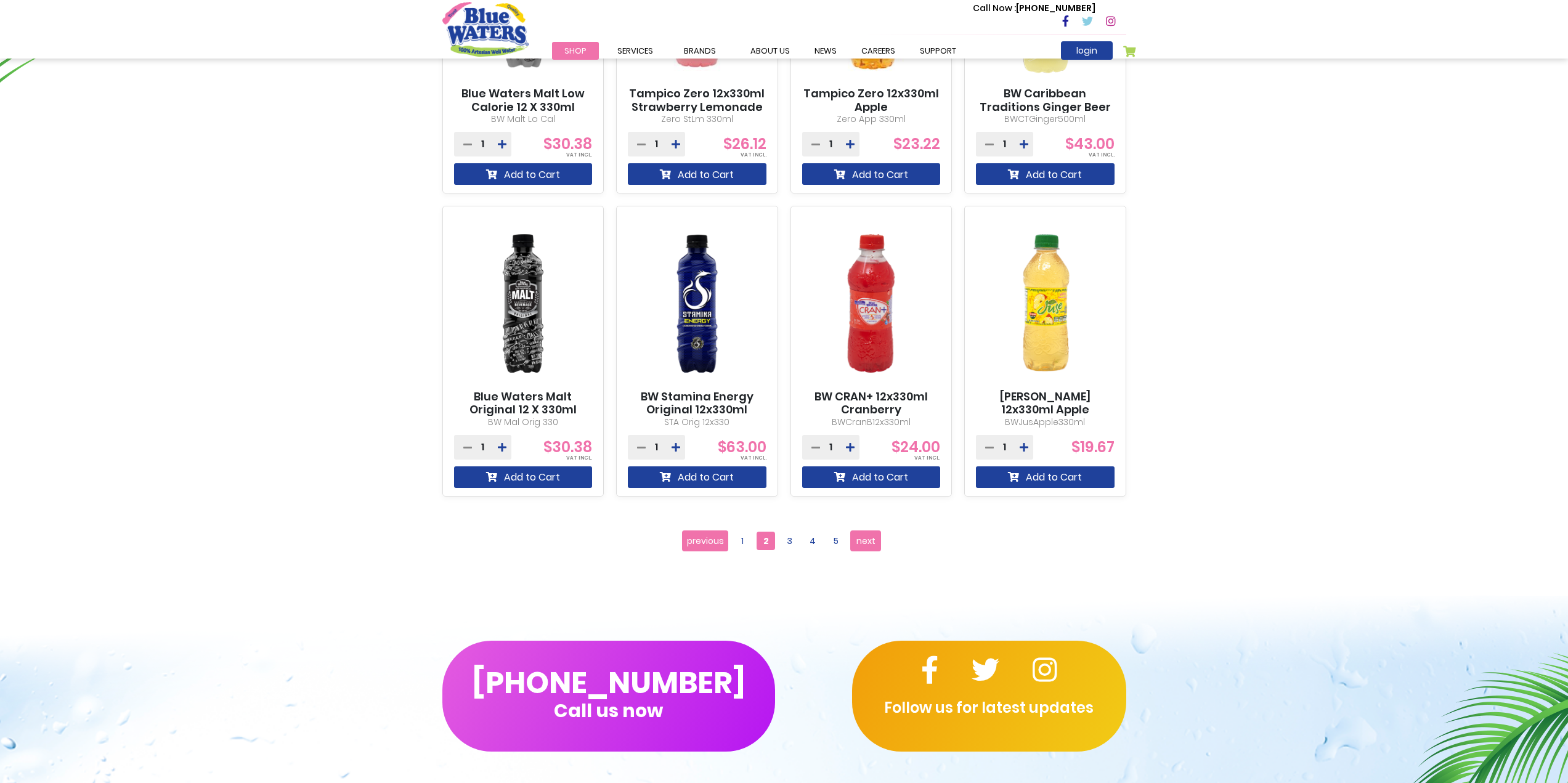
scroll to position [924, 0]
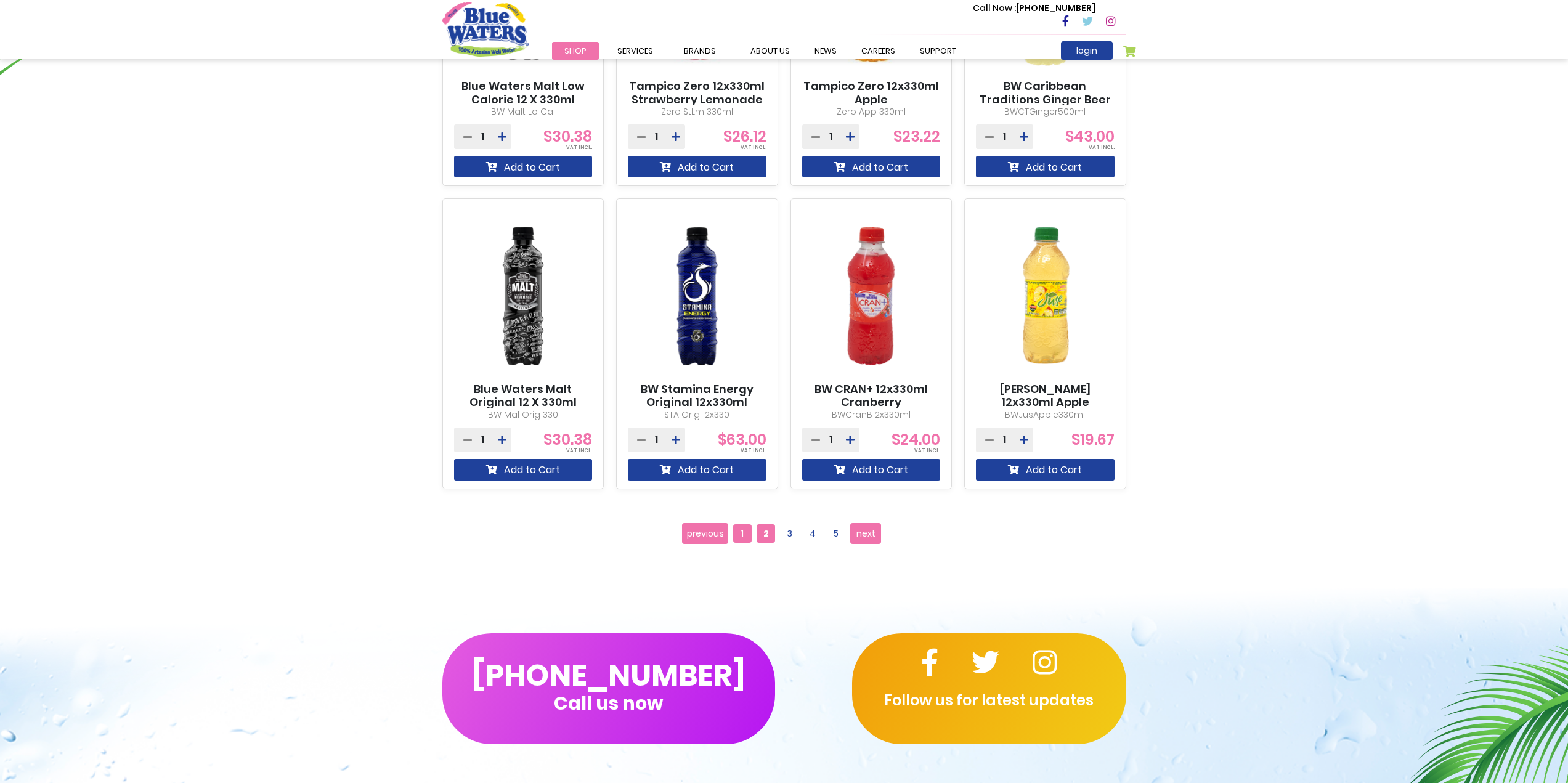
click at [741, 527] on span "1" at bounding box center [743, 533] width 19 height 19
